Goal: Information Seeking & Learning: Learn about a topic

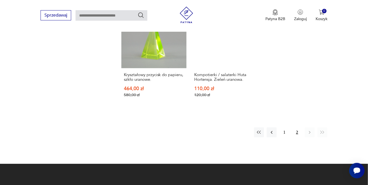
scroll to position [546, 0]
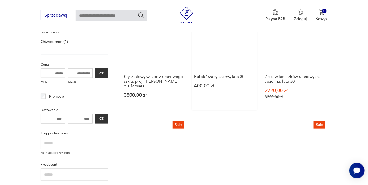
scroll to position [146, 0]
